Goal: Task Accomplishment & Management: Manage account settings

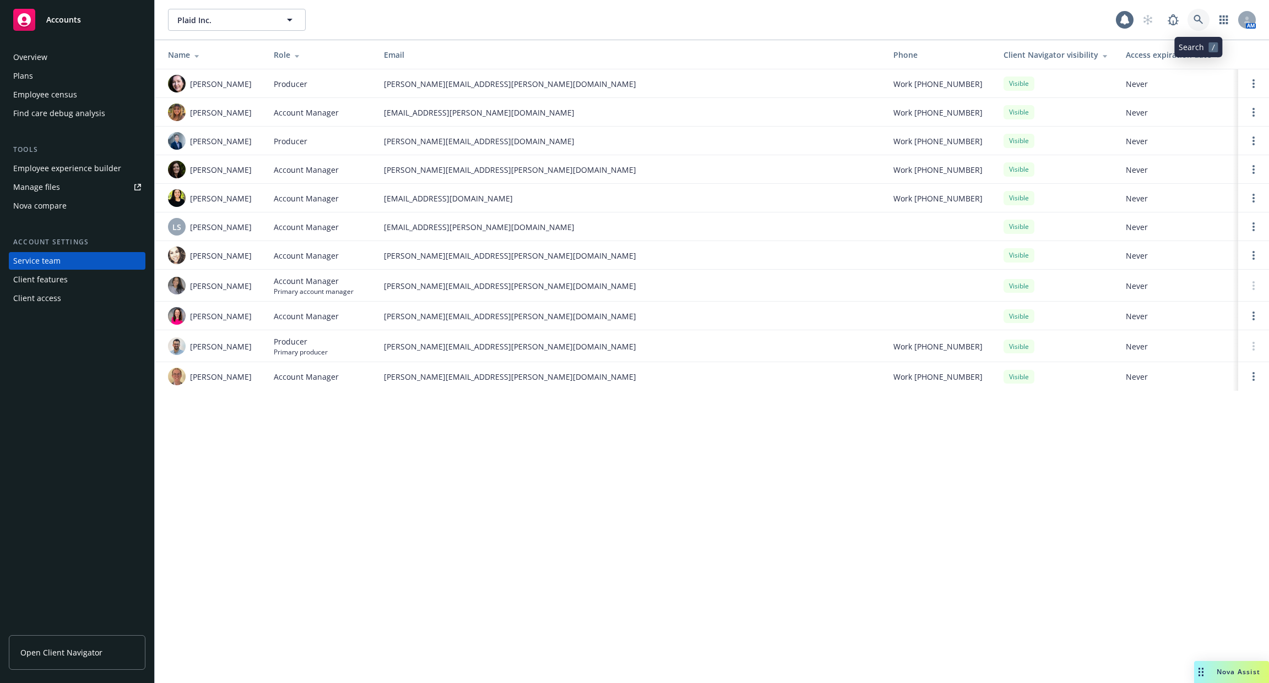
click at [1203, 21] on icon at bounding box center [1198, 20] width 10 height 10
click at [457, 99] on td "crystal.chartraw@newfront.com" at bounding box center [629, 112] width 509 height 29
click at [1196, 21] on icon at bounding box center [1198, 20] width 10 height 10
click at [443, 376] on span "wyatt.spiese@newfront.com" at bounding box center [630, 377] width 492 height 12
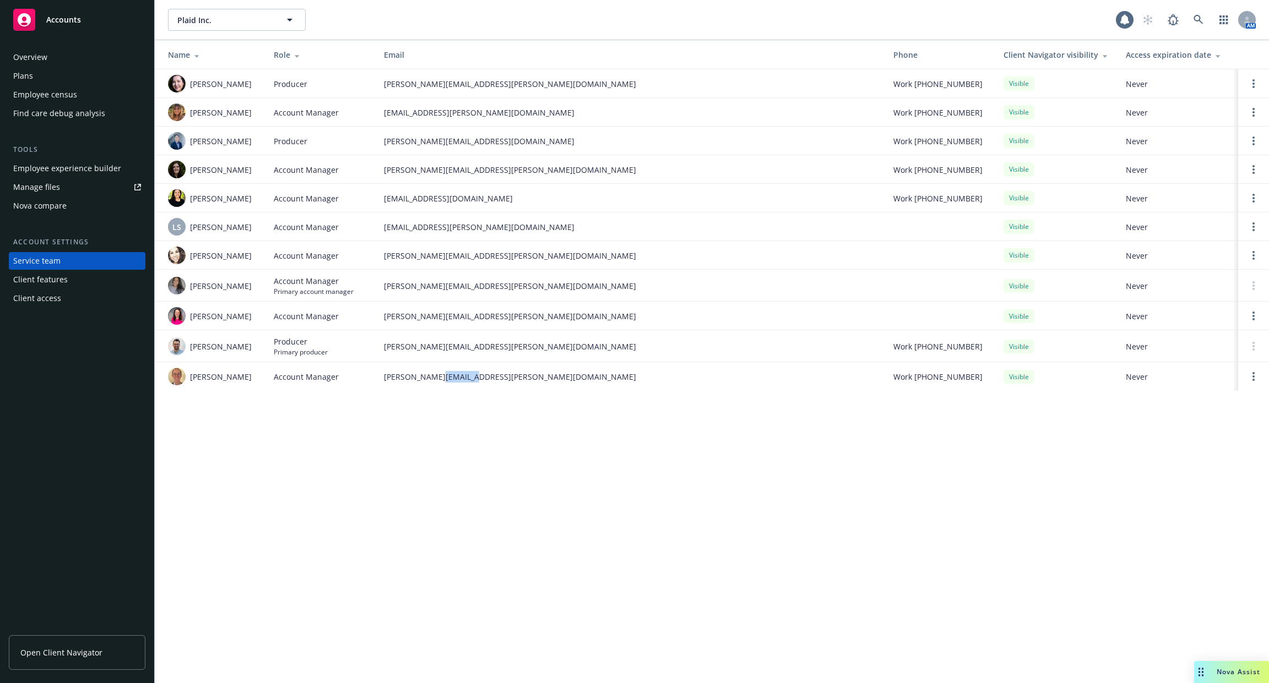
click at [443, 376] on span "wyatt.spiese@newfront.com" at bounding box center [630, 377] width 492 height 12
click at [315, 378] on span "Account Manager" at bounding box center [306, 377] width 65 height 12
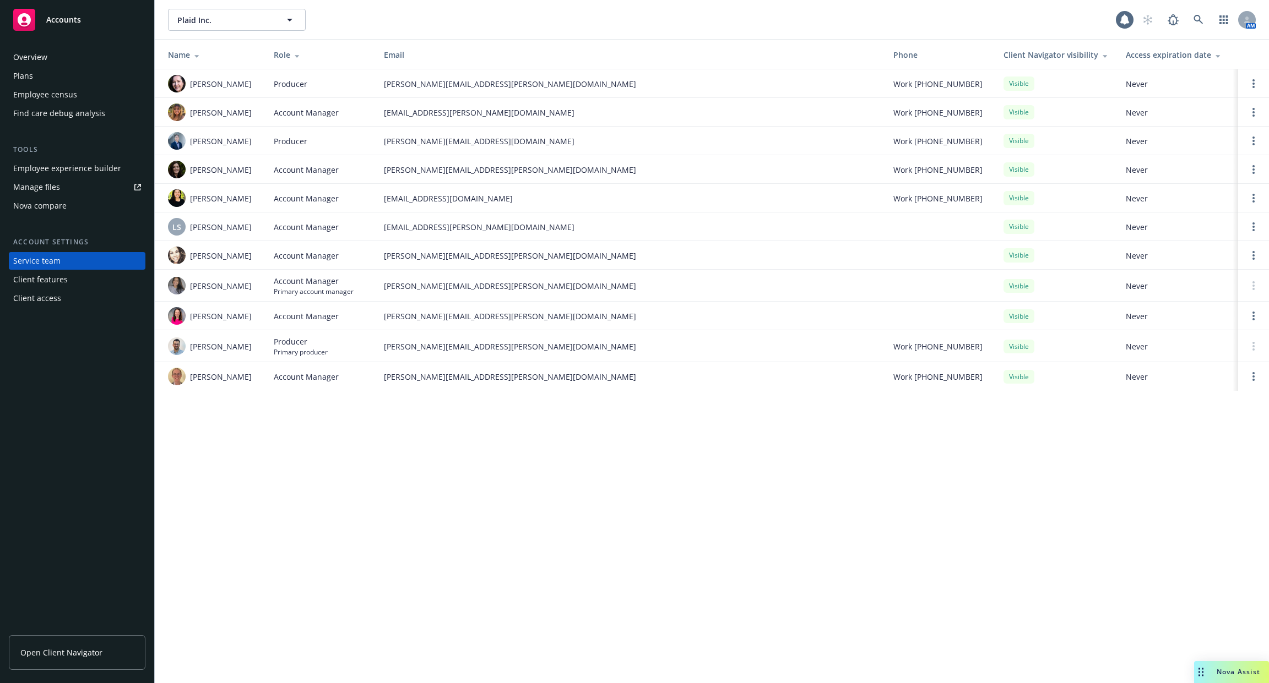
click at [423, 376] on span "wyatt.spiese@newfront.com" at bounding box center [630, 377] width 492 height 12
click at [101, 657] on link "Open Client Navigator" at bounding box center [77, 652] width 137 height 35
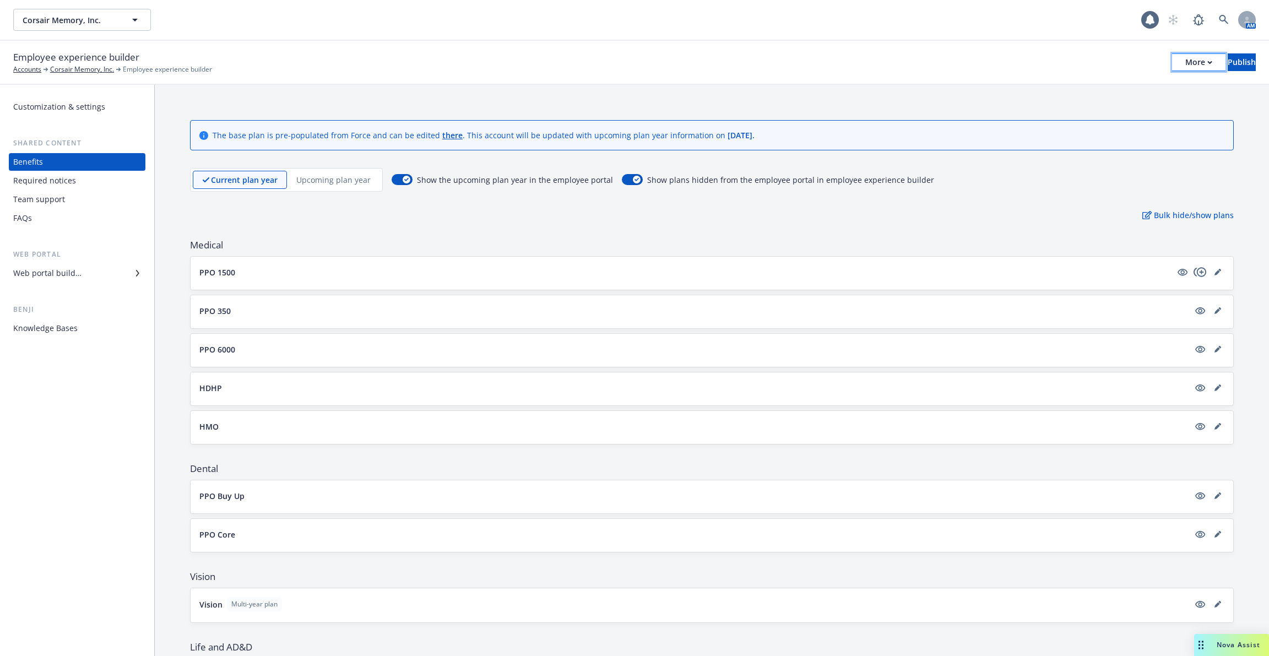
click at [1185, 64] on div "More" at bounding box center [1198, 62] width 27 height 17
click at [1124, 96] on div "Copy preview link Copy portal link Configure test user to preview app" at bounding box center [1107, 109] width 163 height 66
click at [1124, 96] on div "Copy preview link Copy portal link Configure test user to preview app" at bounding box center [1107, 106] width 163 height 66
click at [578, 250] on span "Medical" at bounding box center [711, 244] width 1043 height 13
click at [565, 269] on button "PPO 1500" at bounding box center [685, 272] width 972 height 12
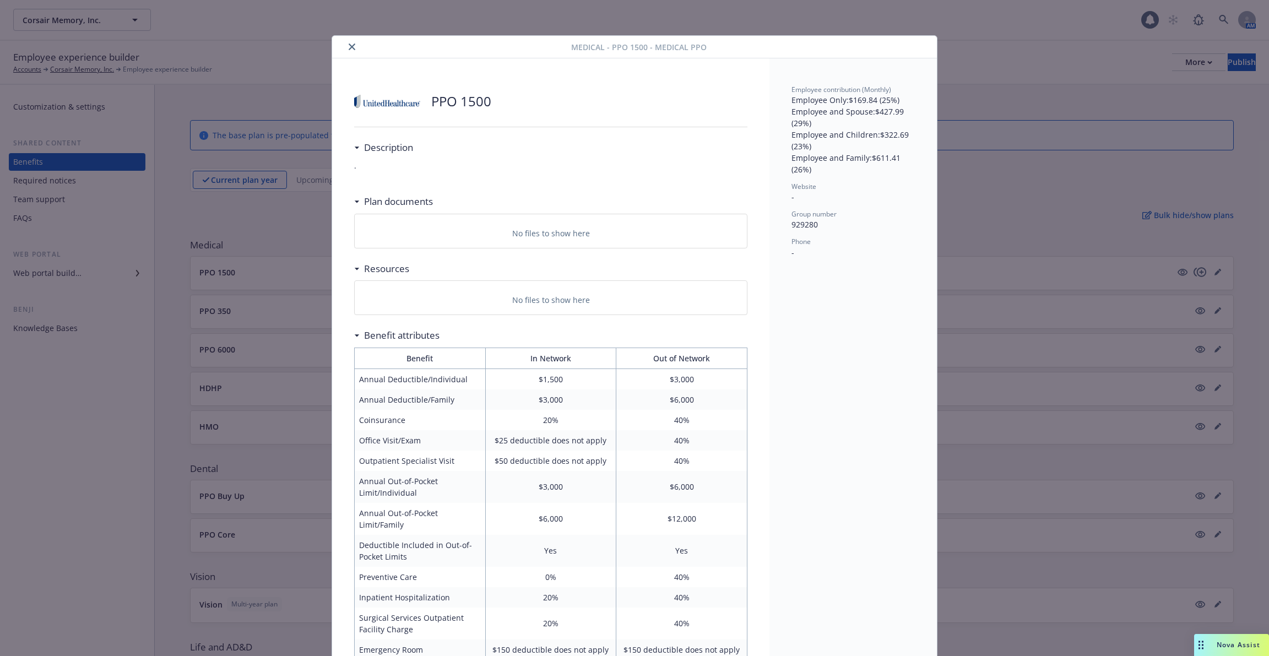
scroll to position [33, 0]
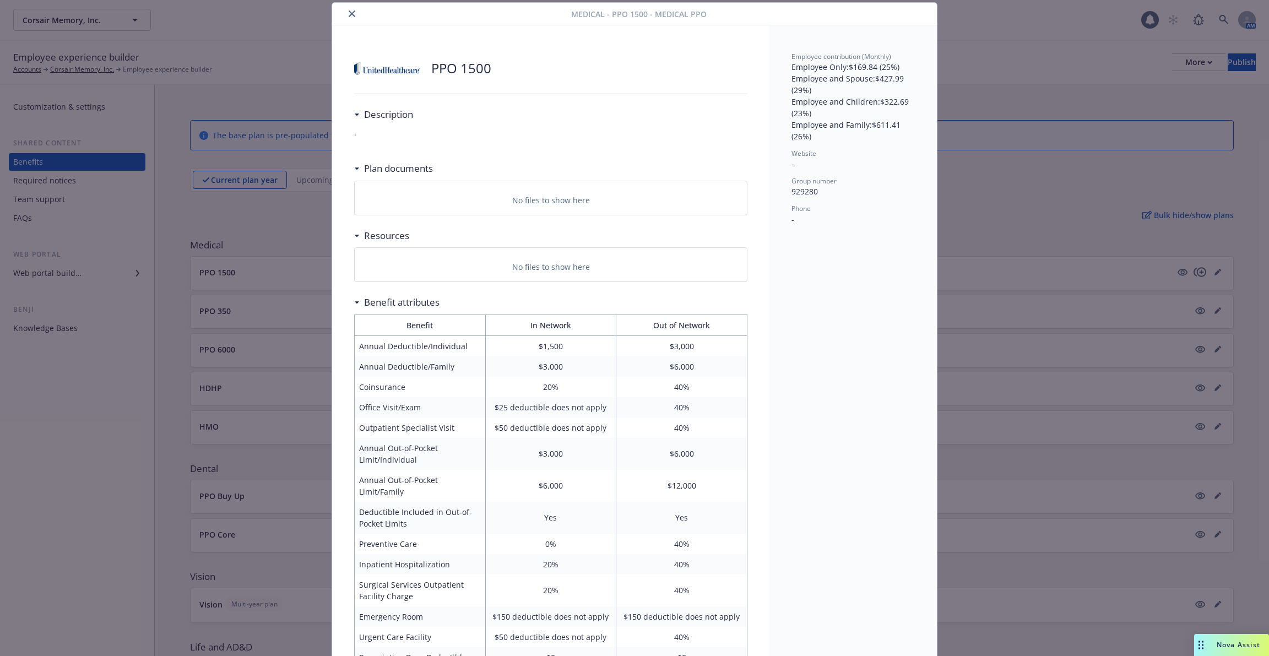
click at [257, 225] on div "Medical - PPO 1500 - Medical PPO PPO 1500 Description . Plan documents No files…" at bounding box center [634, 328] width 1269 height 656
click at [351, 14] on icon "close" at bounding box center [352, 13] width 7 height 7
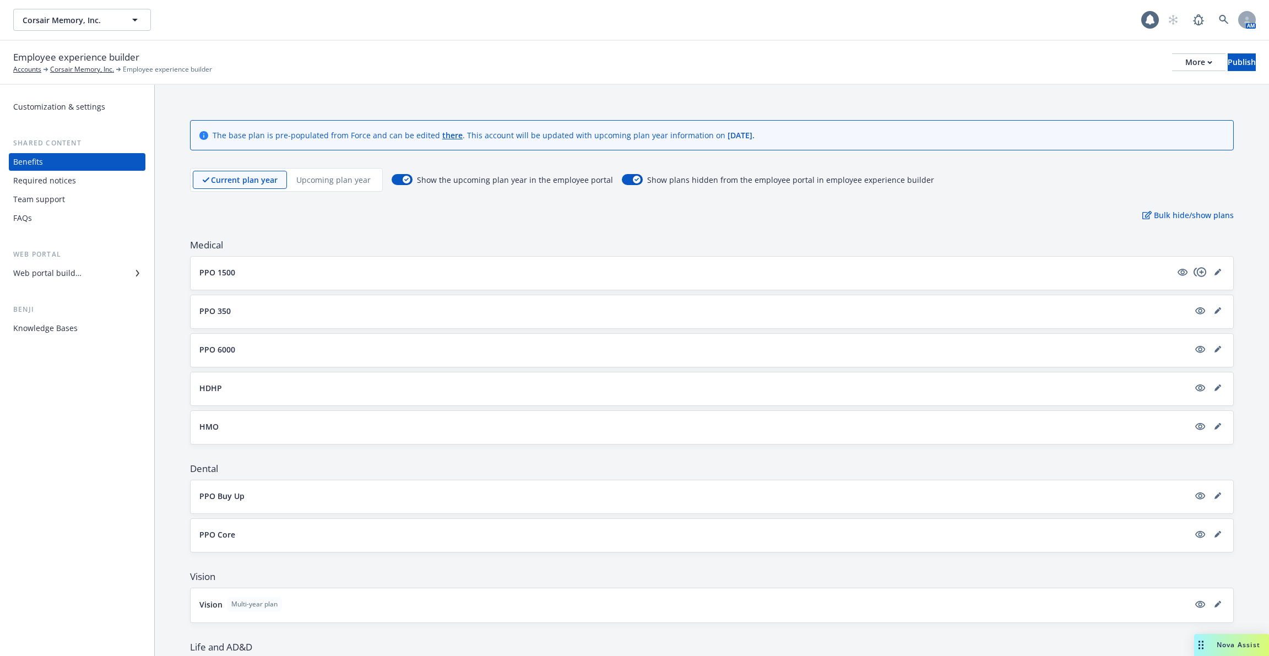
click at [95, 178] on div "Required notices" at bounding box center [77, 181] width 128 height 18
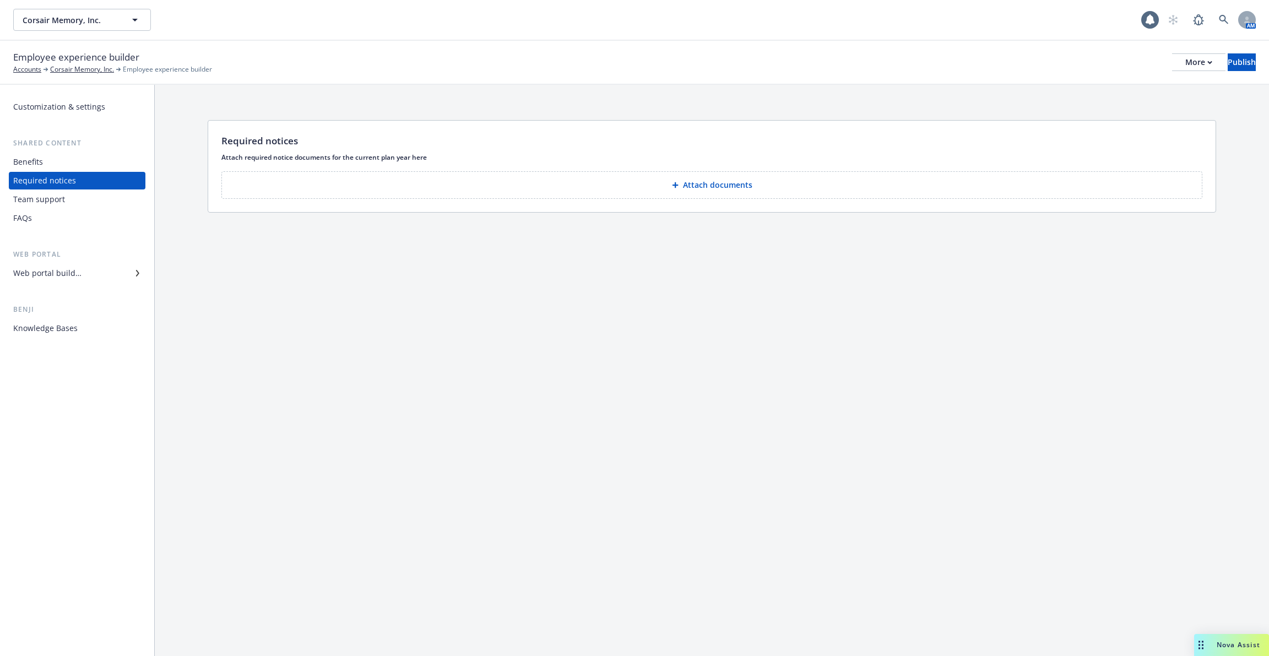
click at [83, 164] on div "Benefits" at bounding box center [77, 162] width 128 height 18
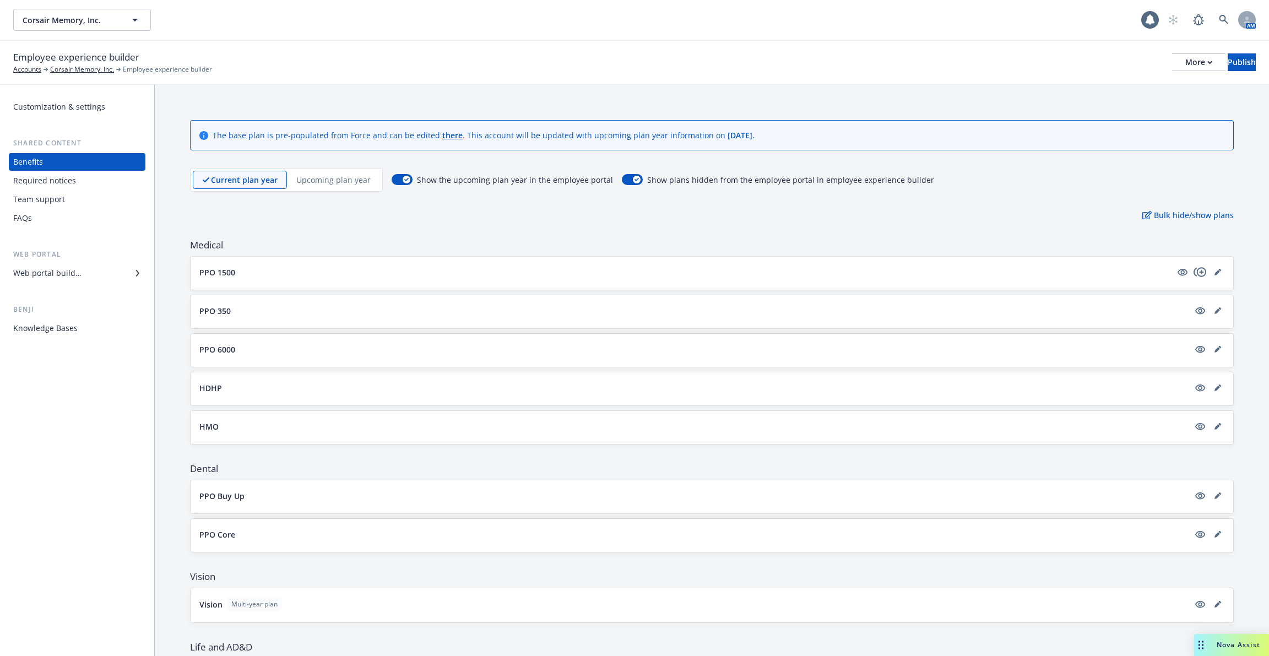
click at [250, 275] on button "PPO 1500" at bounding box center [685, 272] width 972 height 12
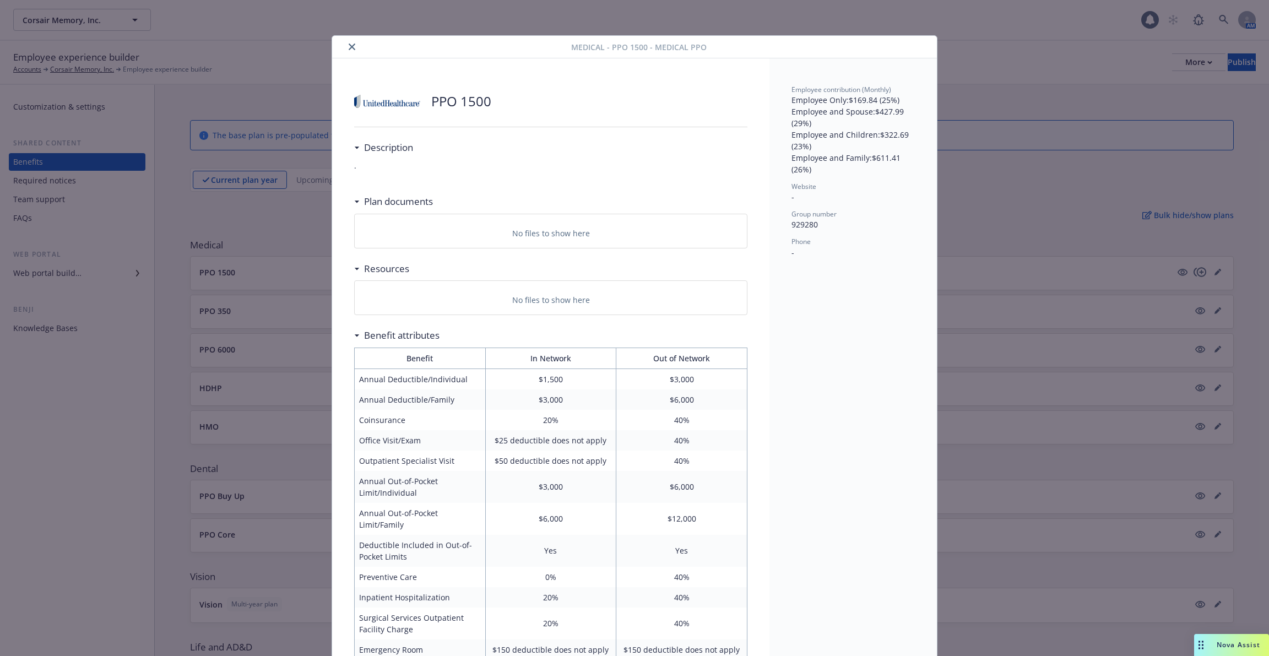
scroll to position [33, 0]
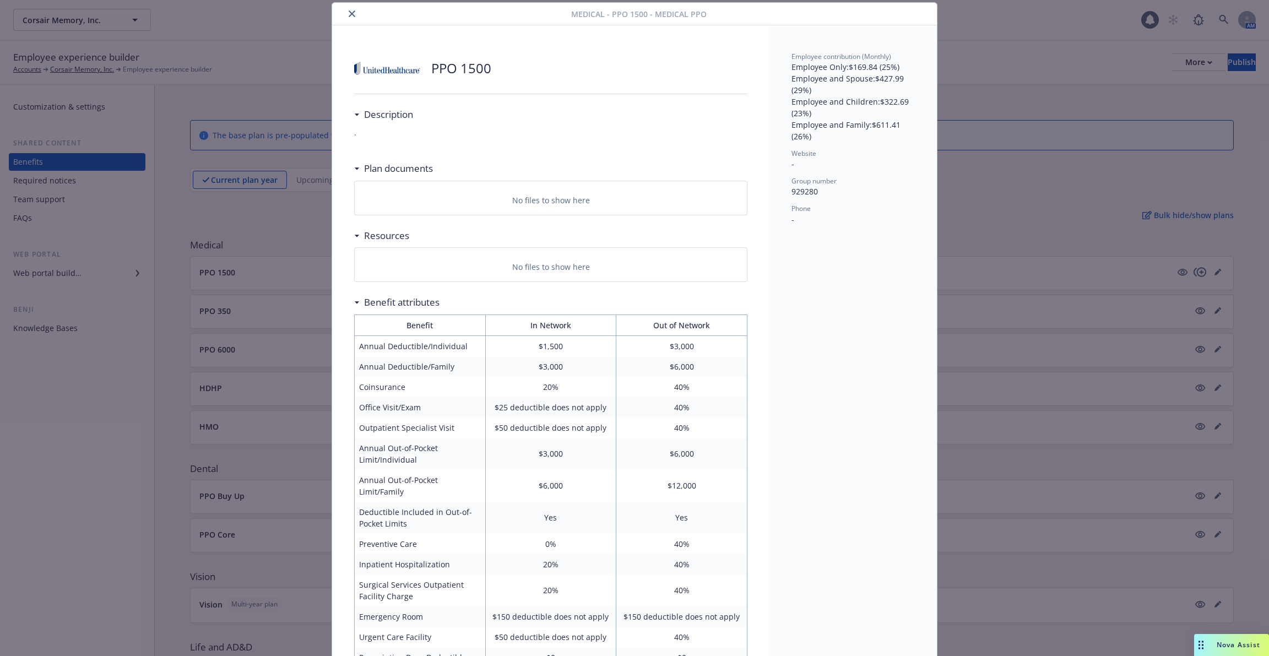
click at [242, 224] on div "Medical - PPO 1500 - Medical PPO PPO 1500 Description . Plan documents No files…" at bounding box center [634, 328] width 1269 height 656
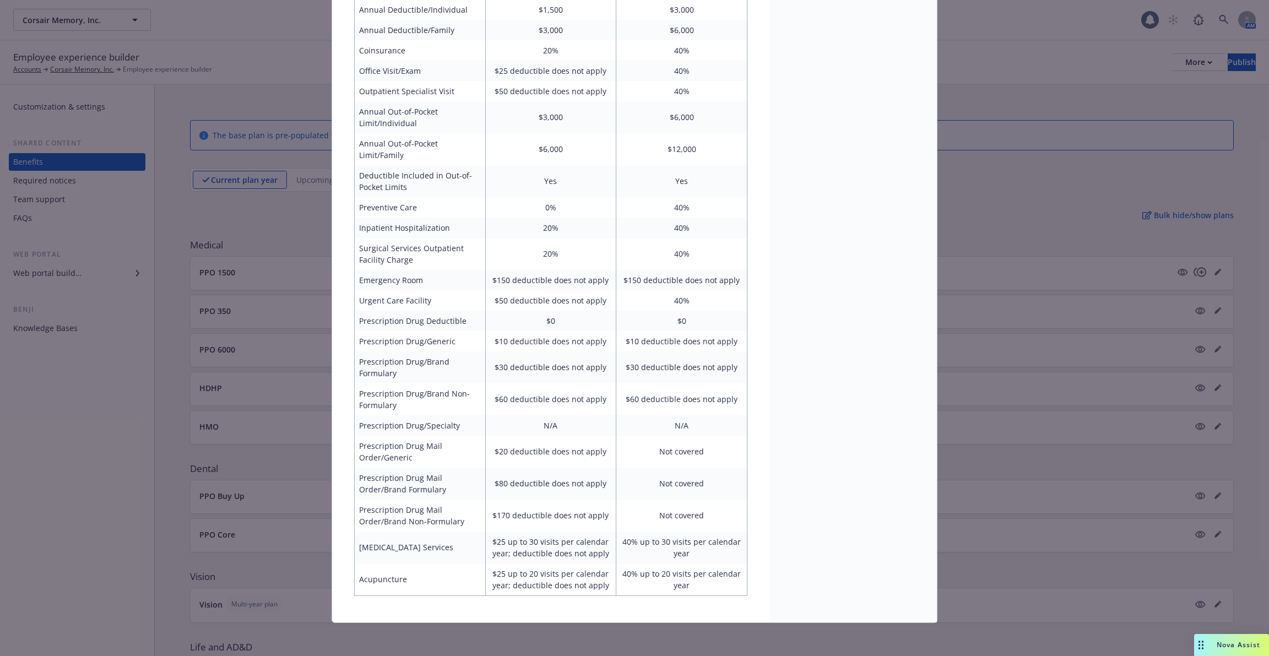
scroll to position [0, 0]
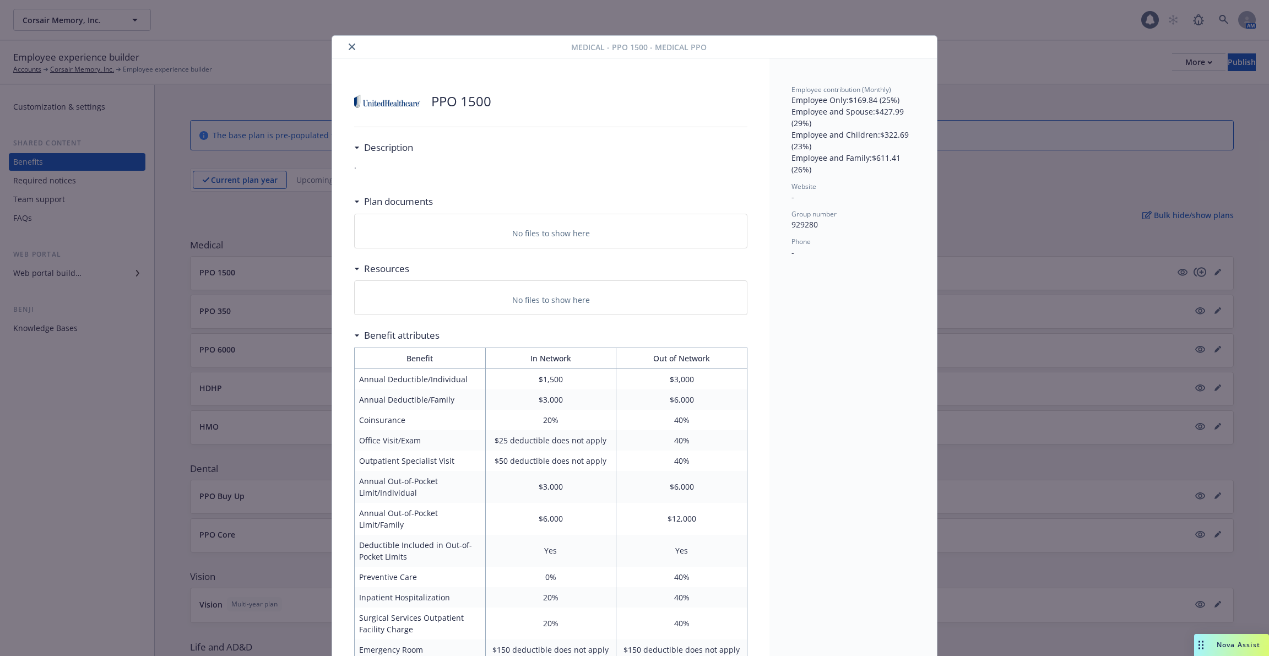
click at [346, 46] on button "close" at bounding box center [351, 46] width 13 height 13
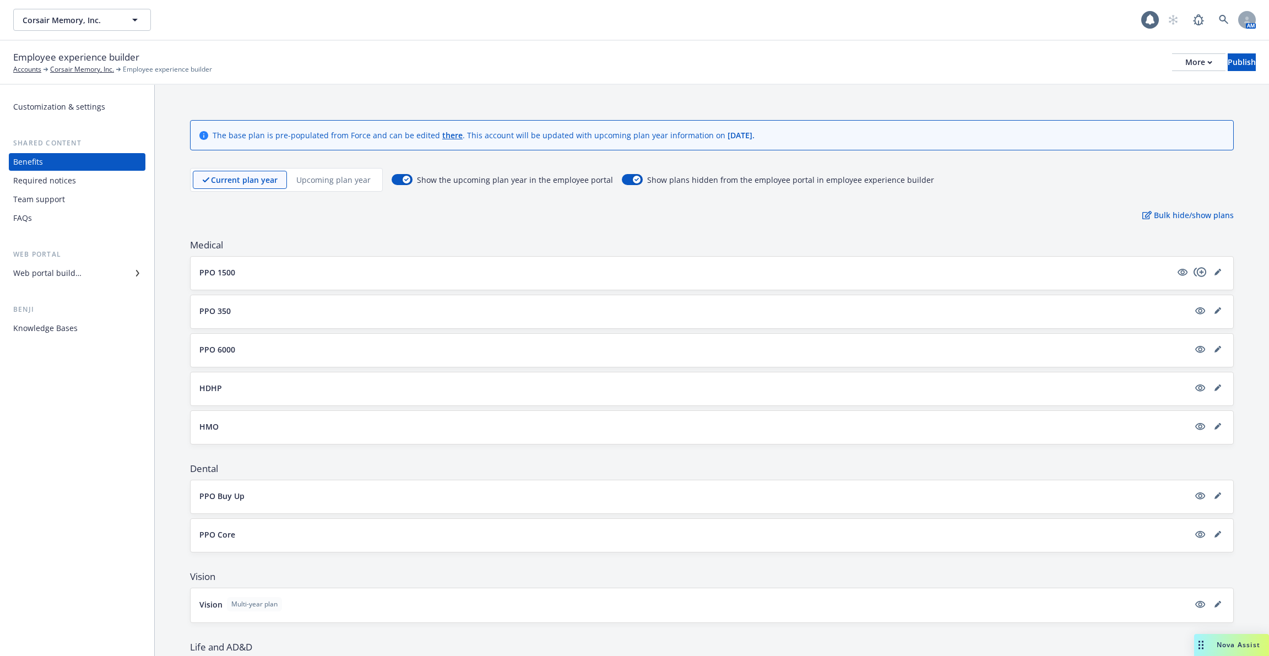
click at [392, 305] on button "PPO 350" at bounding box center [693, 311] width 989 height 12
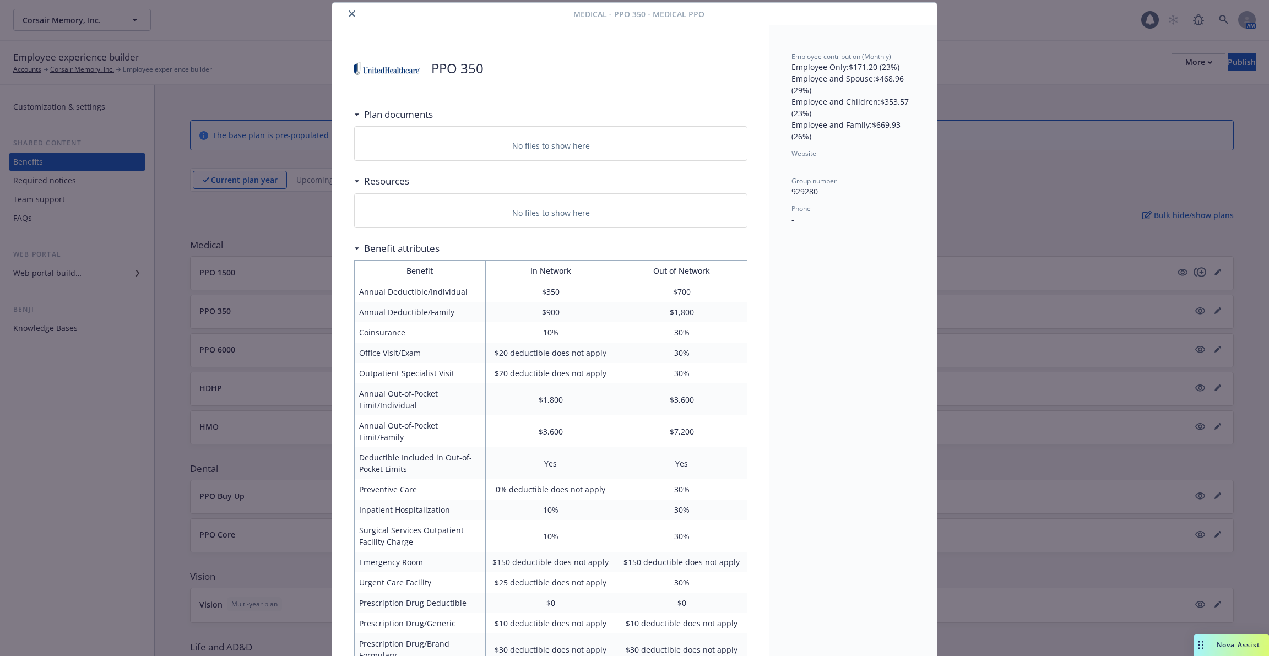
scroll to position [315, 0]
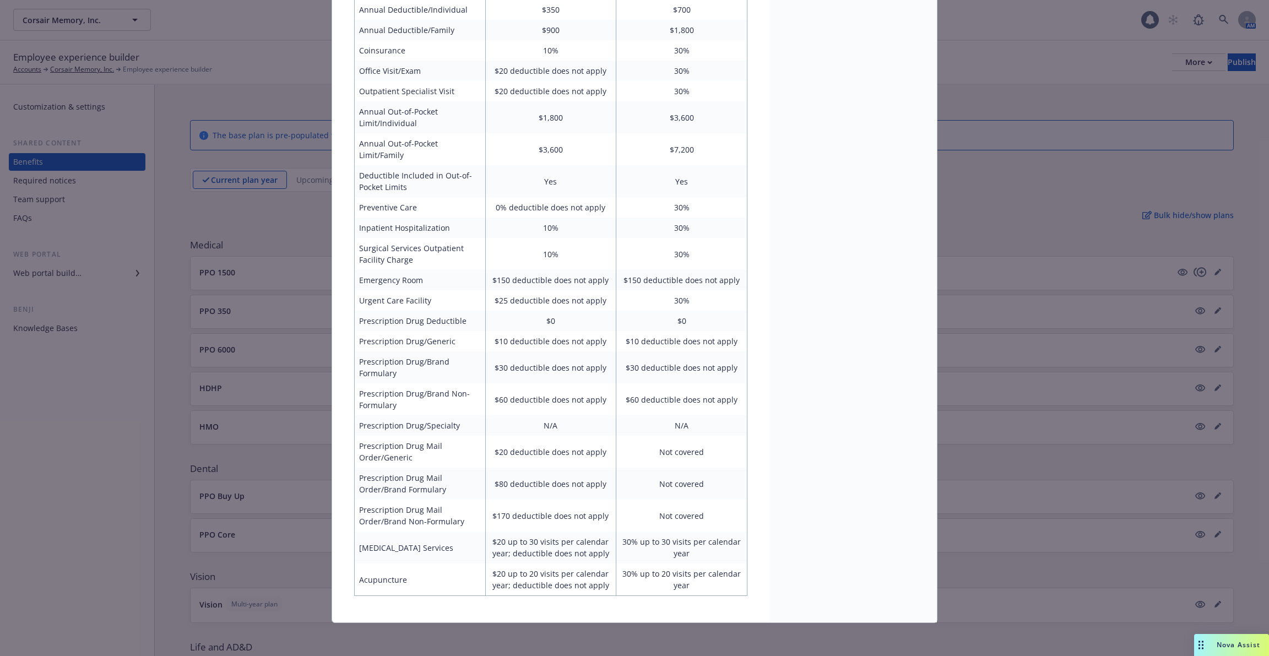
click at [248, 338] on div "Medical - PPO 350 - Medical PPO PPO 350 Plan documents No files to show here Re…" at bounding box center [634, 328] width 1269 height 656
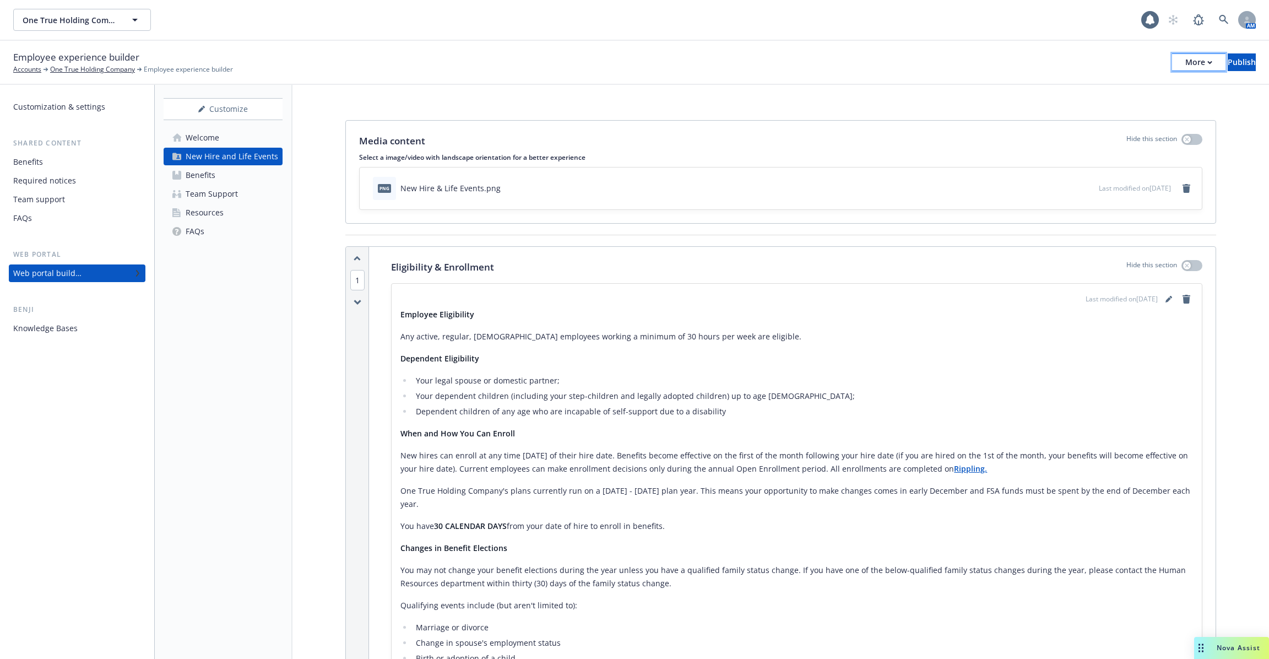
click at [1172, 68] on button "More" at bounding box center [1198, 62] width 53 height 18
click at [1149, 105] on link "Copy portal link" at bounding box center [1107, 109] width 163 height 22
